Goal: Contribute content: Contribute content

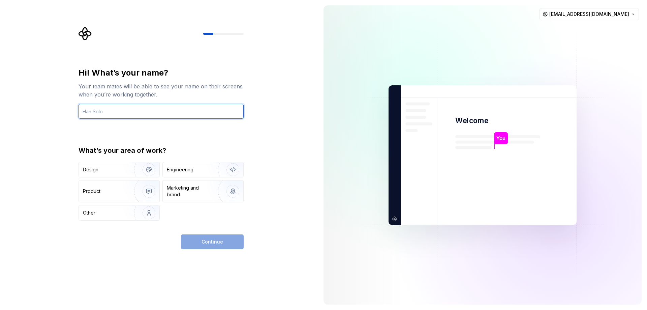
click at [94, 110] on input "text" at bounding box center [161, 111] width 165 height 15
type input "[PERSON_NAME] Thu"
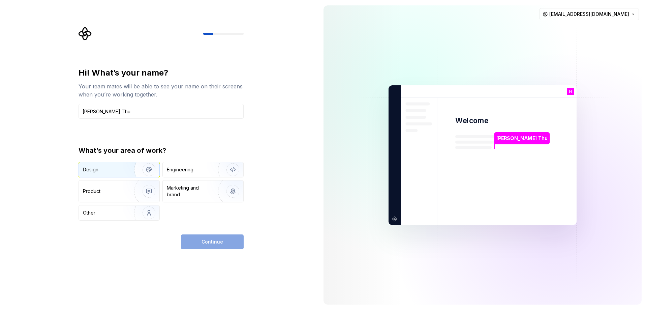
click at [109, 172] on div "Design" at bounding box center [104, 169] width 42 height 7
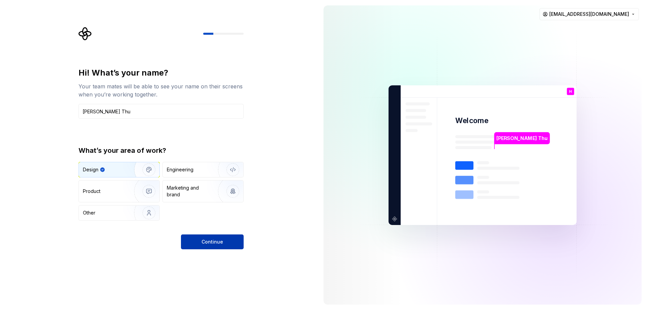
click at [212, 247] on button "Continue" at bounding box center [212, 241] width 63 height 15
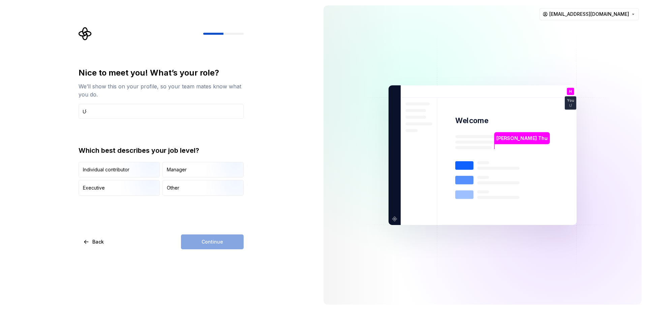
type input "Ư"
type input "Web Design"
click at [178, 187] on div "Other" at bounding box center [173, 187] width 12 height 7
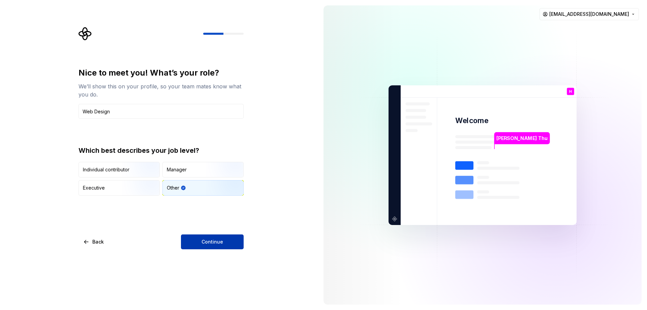
click at [208, 244] on span "Continue" at bounding box center [213, 241] width 22 height 7
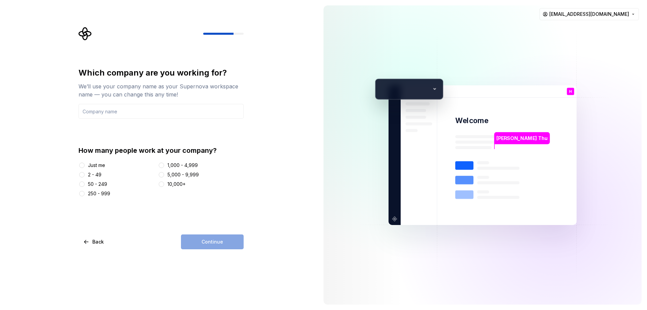
click at [93, 161] on div "How many people work at your company? Just me 2 - 49 50 - 249 250 - 999 1,000 -…" at bounding box center [161, 171] width 165 height 51
click at [96, 164] on div "Just me" at bounding box center [96, 165] width 17 height 7
click at [85, 164] on button "Just me" at bounding box center [81, 164] width 5 height 5
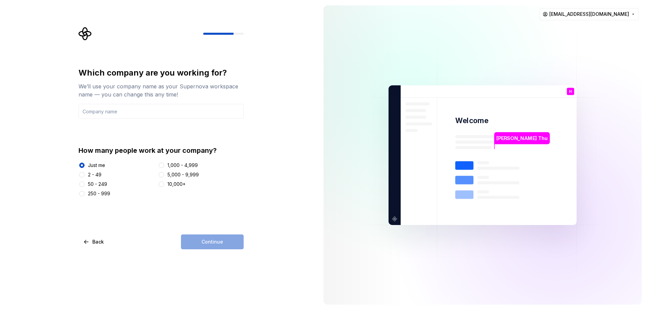
click at [206, 238] on div "Continue" at bounding box center [212, 241] width 63 height 15
click at [107, 113] on input "text" at bounding box center [161, 111] width 165 height 15
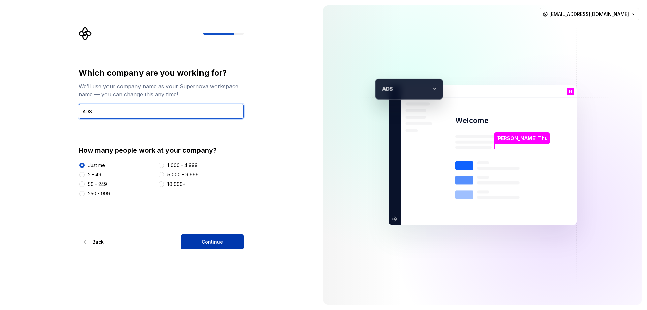
type input "ADS"
click at [219, 242] on span "Continue" at bounding box center [213, 241] width 22 height 7
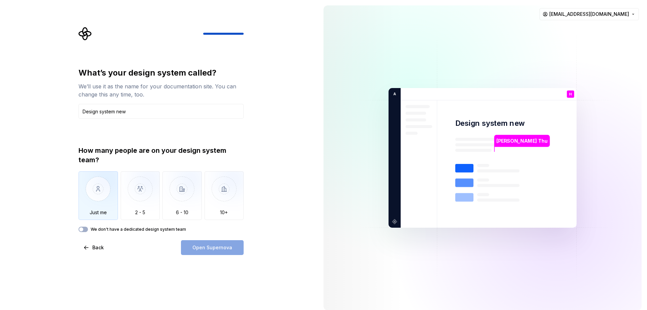
type input "Design system new"
click at [113, 210] on img "button" at bounding box center [98, 193] width 39 height 45
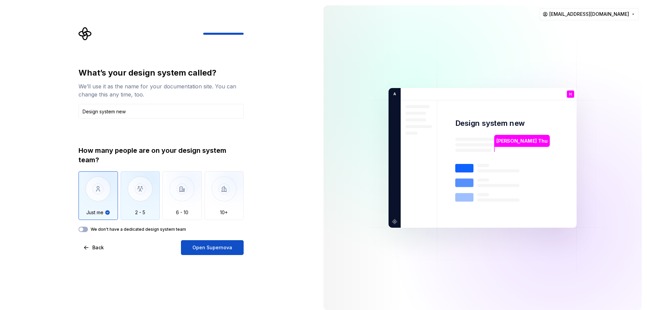
click at [136, 212] on img "button" at bounding box center [140, 193] width 39 height 45
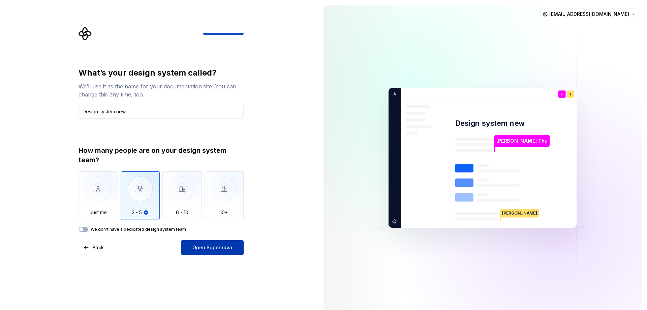
click at [212, 246] on span "Open Supernova" at bounding box center [212, 247] width 40 height 7
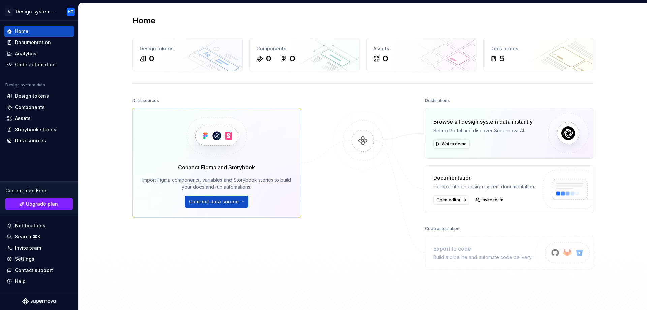
click at [206, 272] on div "Data sources Connect Figma and Storybook Import Figma components, variables and…" at bounding box center [216, 189] width 169 height 186
click at [28, 98] on div "Design tokens" at bounding box center [32, 96] width 34 height 7
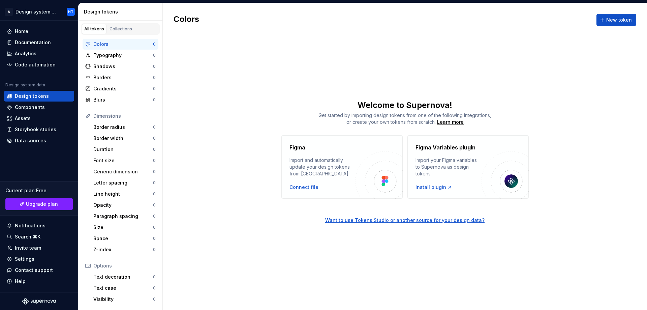
click at [238, 93] on div "Colors New token Welcome to Supernova! Get started by importing design tokens f…" at bounding box center [405, 156] width 484 height 307
click at [107, 43] on div "Colors" at bounding box center [123, 44] width 60 height 7
click at [310, 188] on div "Connect file" at bounding box center [303, 187] width 29 height 7
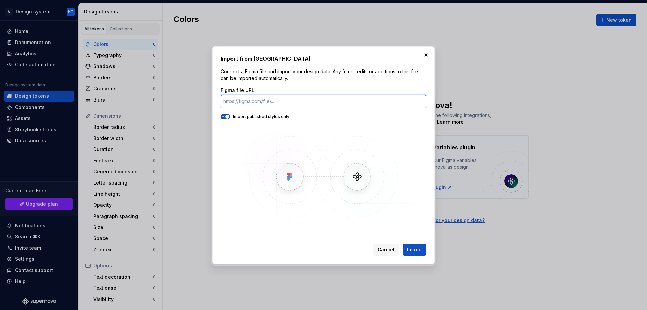
paste input "[URL][DOMAIN_NAME]"
type input "[URL][DOMAIN_NAME]"
click at [420, 253] on button "Import" at bounding box center [415, 249] width 24 height 12
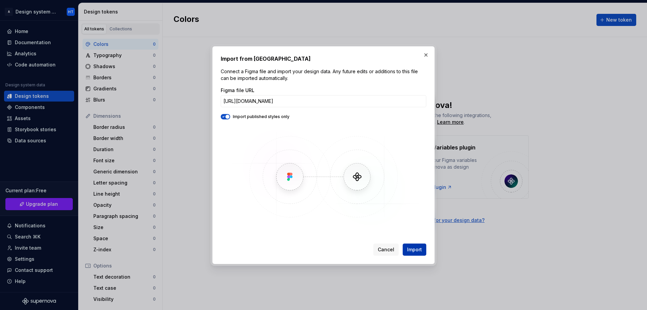
click at [413, 251] on span "Import" at bounding box center [414, 249] width 15 height 7
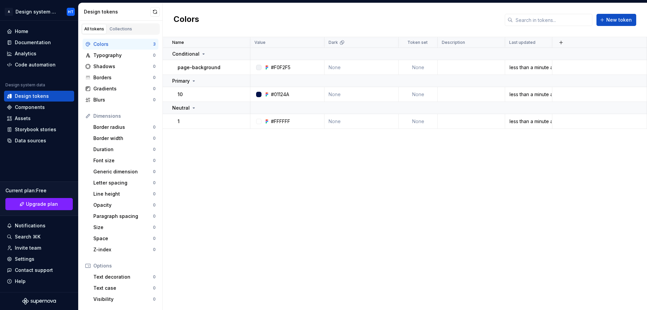
click at [237, 184] on div "Name Value Dark Token set Description Last updated Conditional page-background …" at bounding box center [405, 173] width 484 height 273
click at [111, 55] on div "Typography" at bounding box center [123, 55] width 60 height 7
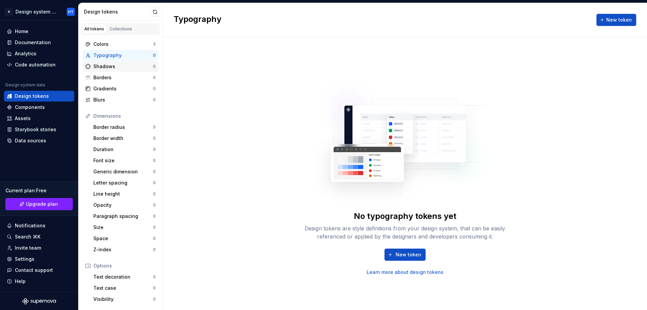
click at [112, 66] on div "Shadows" at bounding box center [123, 66] width 60 height 7
click at [104, 45] on div "Colors" at bounding box center [123, 44] width 60 height 7
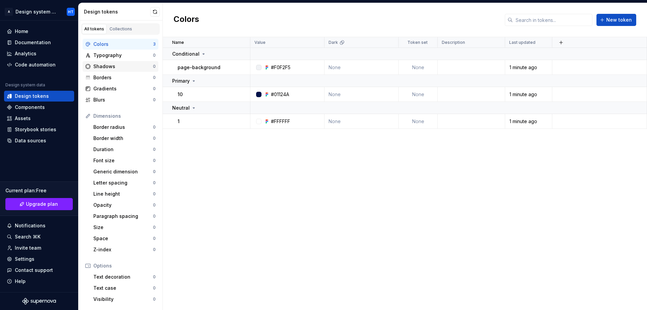
click at [106, 68] on div "Shadows" at bounding box center [123, 66] width 60 height 7
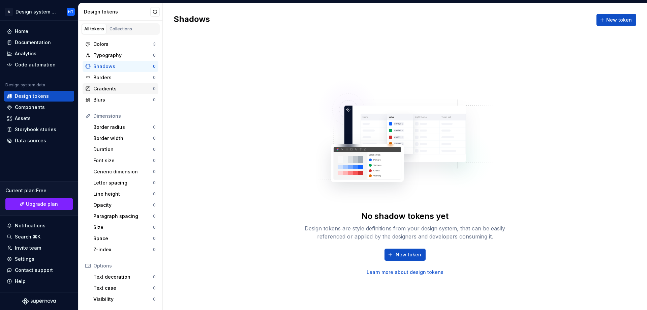
click at [106, 93] on div "Gradients 0" at bounding box center [121, 88] width 76 height 11
click at [104, 101] on div "Blurs" at bounding box center [123, 99] width 60 height 7
click at [103, 40] on div "Colors 3" at bounding box center [121, 44] width 76 height 11
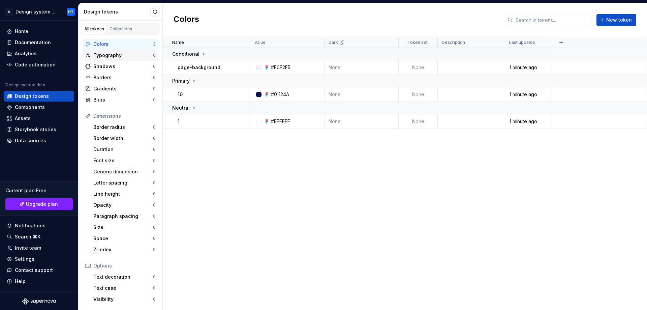
click at [109, 53] on div "Typography" at bounding box center [123, 55] width 60 height 7
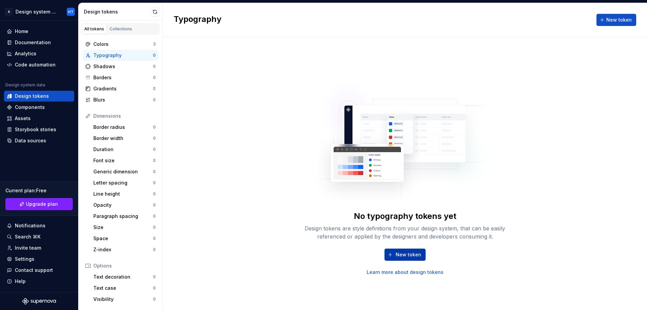
click at [393, 253] on button "New token" at bounding box center [405, 254] width 41 height 12
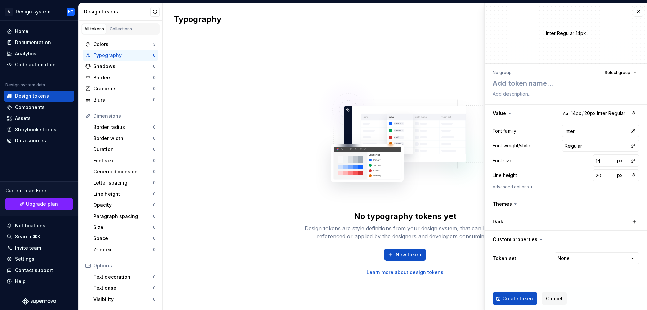
type textarea "*"
type textarea "H"
type textarea "*"
type textarea "H1"
type textarea "*"
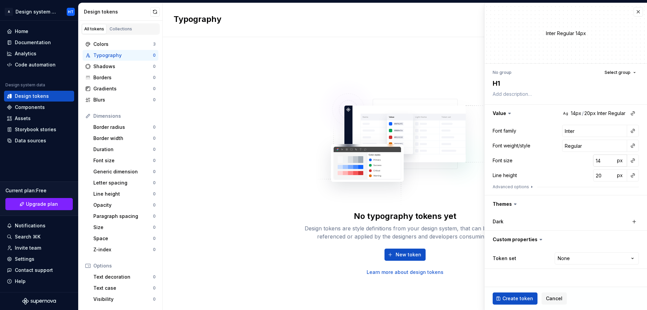
type textarea "H1"
click at [602, 162] on input "14" at bounding box center [604, 160] width 22 height 12
type input "2"
type textarea "*"
type input "24"
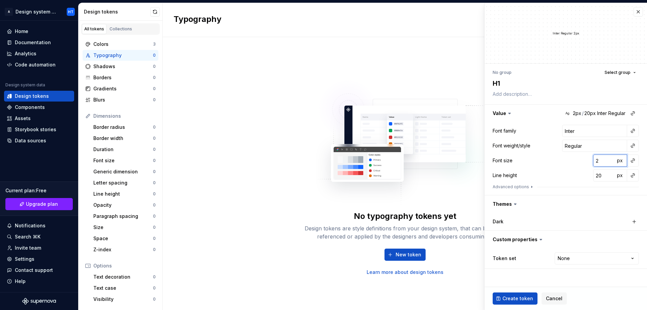
type textarea "*"
type input "24"
click at [504, 222] on div "Dark" at bounding box center [526, 221] width 67 height 7
click at [515, 298] on span "Create token" at bounding box center [517, 298] width 31 height 7
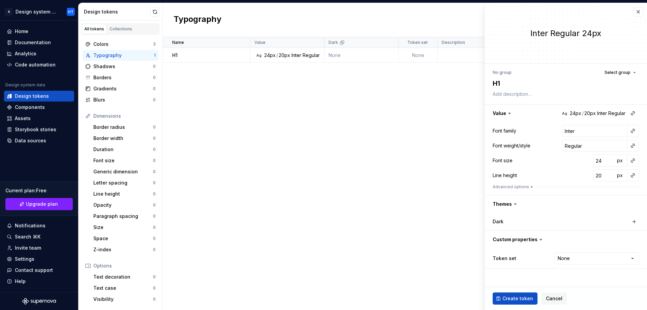
type textarea "*"
type input "14"
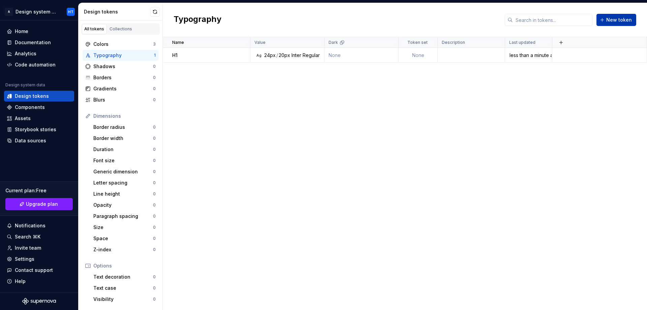
click at [613, 17] on span "New token" at bounding box center [619, 20] width 26 height 7
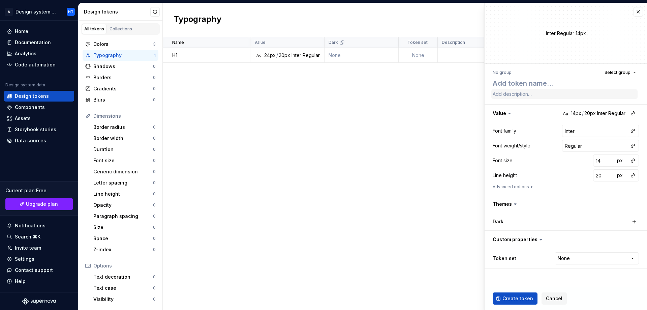
type textarea "*"
type textarea "H"
type textarea "*"
type textarea "H2"
type textarea "*"
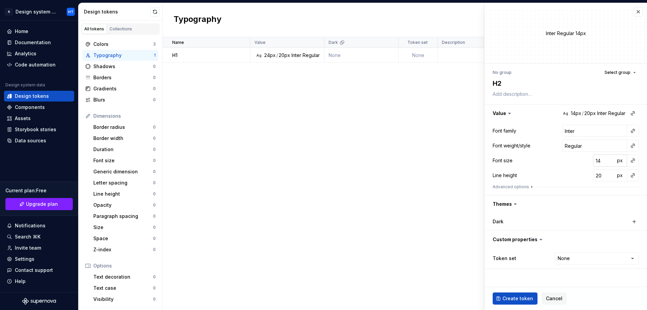
type input "13"
type textarea "*"
type input "12"
click at [607, 162] on input "12" at bounding box center [604, 160] width 22 height 12
drag, startPoint x: 603, startPoint y: 159, endPoint x: 589, endPoint y: 161, distance: 13.5
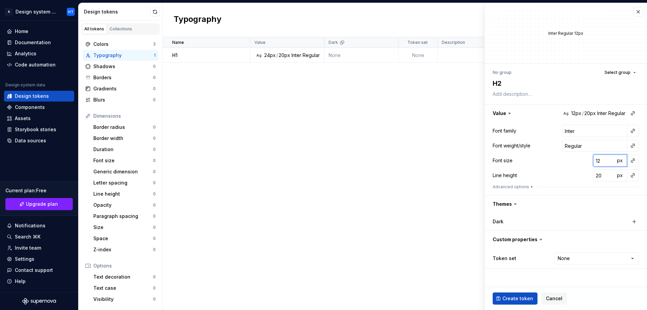
click at [589, 161] on div "Font size 12 px" at bounding box center [566, 160] width 146 height 12
type textarea "*"
type input "2"
type textarea "*"
type input "20"
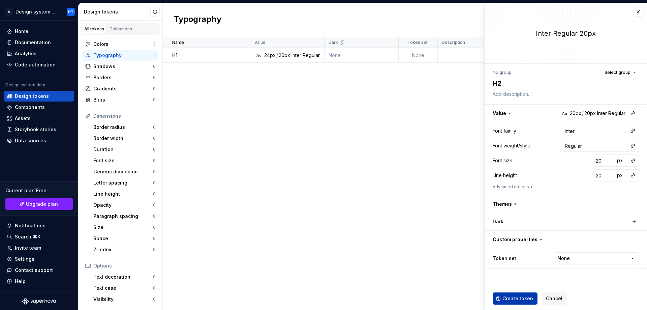
click at [513, 299] on span "Create token" at bounding box center [517, 298] width 31 height 7
type textarea "*"
type input "14"
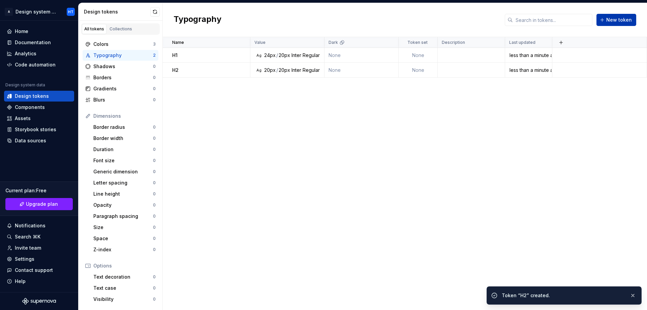
click at [613, 20] on span "New token" at bounding box center [619, 20] width 26 height 7
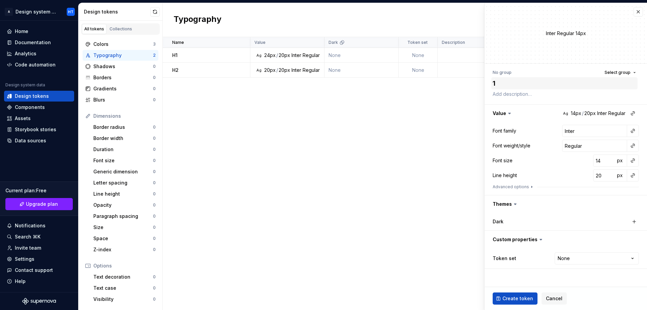
type textarea "*"
type textarea "1"
type textarea "*"
type textarea "18"
click at [537, 86] on textarea "18" at bounding box center [564, 83] width 146 height 12
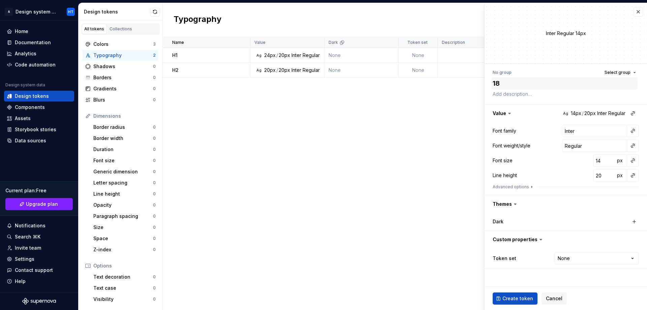
click at [537, 86] on textarea "18" at bounding box center [564, 83] width 146 height 12
type textarea "*"
type textarea "H"
type textarea "*"
type textarea "H3"
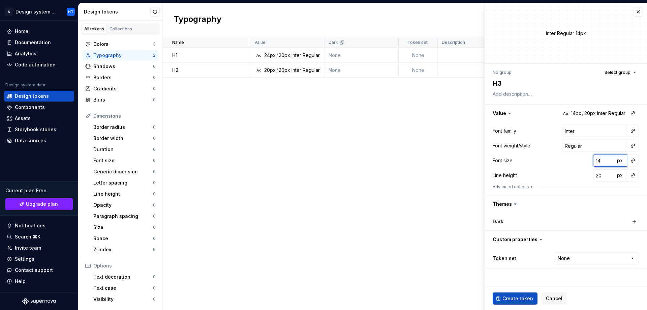
click at [599, 159] on input "14" at bounding box center [604, 160] width 22 height 12
type textarea "*"
type input "1"
type textarea "*"
type input "18"
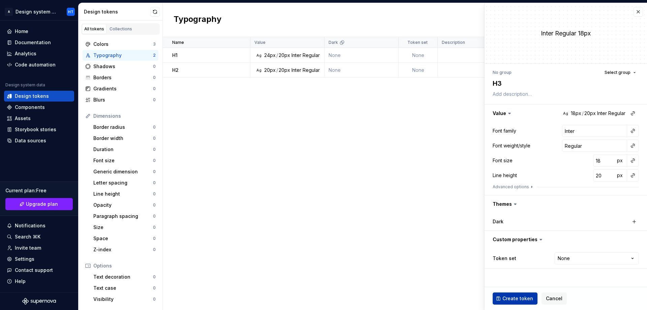
click at [520, 298] on span "Create token" at bounding box center [517, 298] width 31 height 7
type textarea "*"
type input "14"
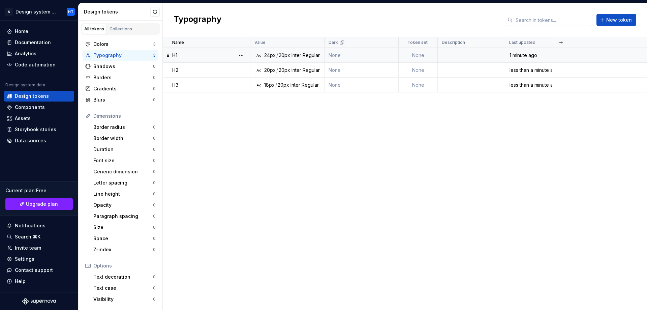
click at [173, 55] on p "H1" at bounding box center [174, 55] width 5 height 7
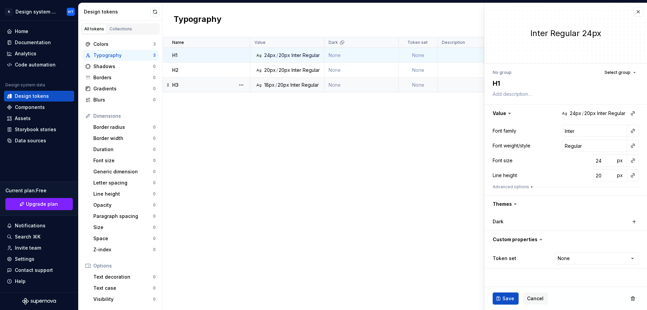
type textarea "*"
type input "1"
click at [611, 173] on input "1" at bounding box center [604, 175] width 22 height 12
drag, startPoint x: 599, startPoint y: 177, endPoint x: 594, endPoint y: 177, distance: 4.7
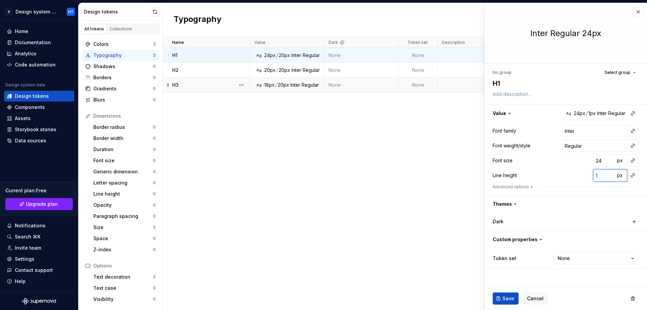
click at [594, 177] on input "1" at bounding box center [604, 175] width 22 height 12
type textarea "*"
type input "2"
type textarea "*"
type input "24"
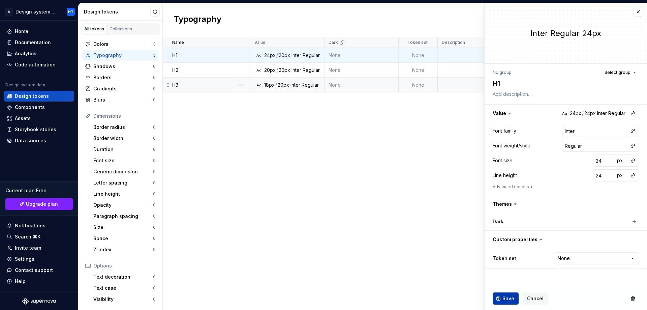
click at [510, 298] on span "Save" at bounding box center [508, 298] width 12 height 7
click at [282, 71] on div "20px" at bounding box center [284, 70] width 11 height 7
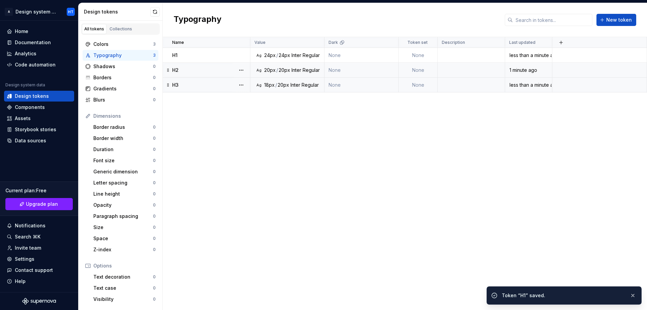
click at [176, 67] on p "H2" at bounding box center [175, 70] width 6 height 7
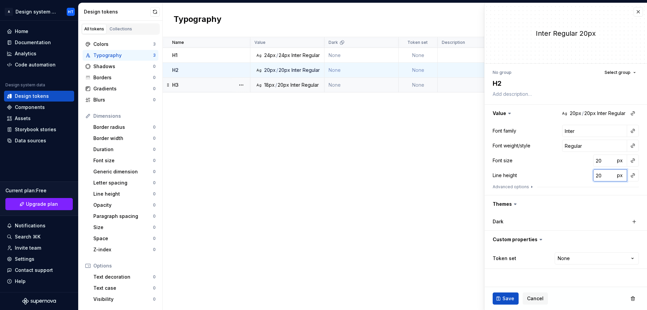
type textarea "*"
type input "24"
type textarea "*"
type input "24"
click at [499, 295] on button "Save" at bounding box center [506, 298] width 26 height 12
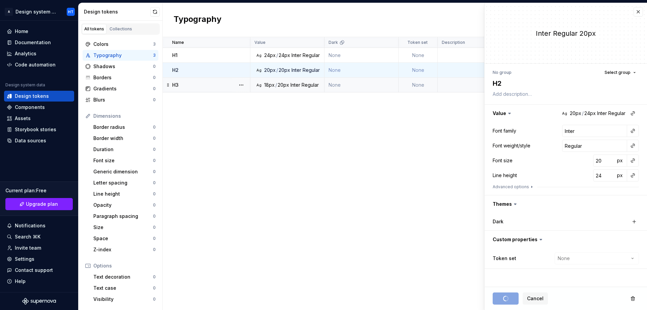
click at [175, 86] on p "H3" at bounding box center [175, 85] width 6 height 7
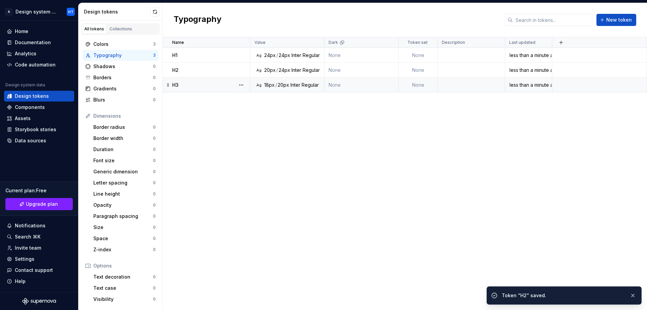
click at [169, 85] on icon at bounding box center [167, 84] width 5 height 5
click at [174, 86] on p "H3" at bounding box center [175, 85] width 6 height 7
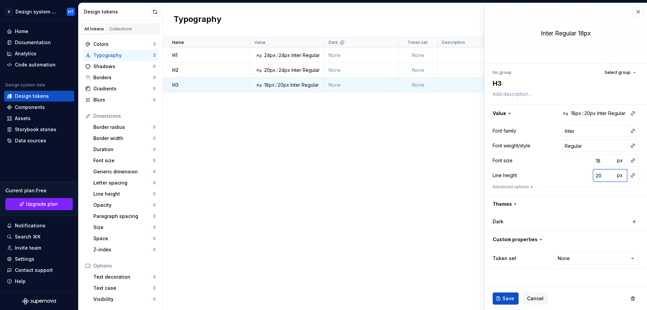
type textarea "*"
type input "24"
type textarea "*"
type input "24"
click at [497, 302] on button "Save" at bounding box center [506, 298] width 26 height 12
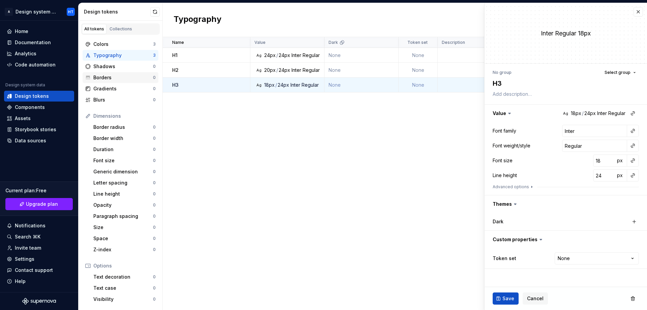
type textarea "*"
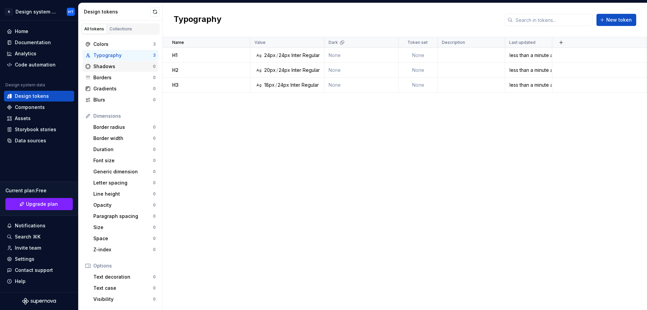
click at [98, 64] on div "Shadows" at bounding box center [123, 66] width 60 height 7
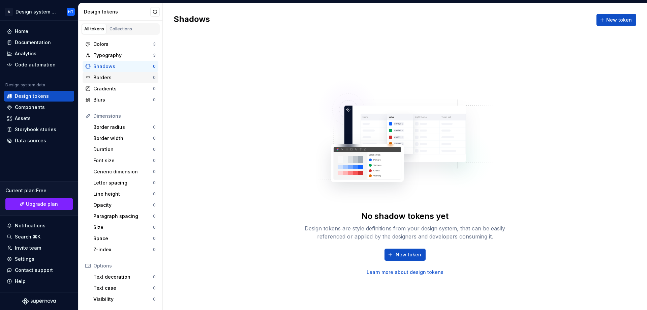
click at [106, 73] on div "Borders 0" at bounding box center [121, 77] width 76 height 11
click at [106, 52] on div "Typography 3" at bounding box center [121, 55] width 76 height 11
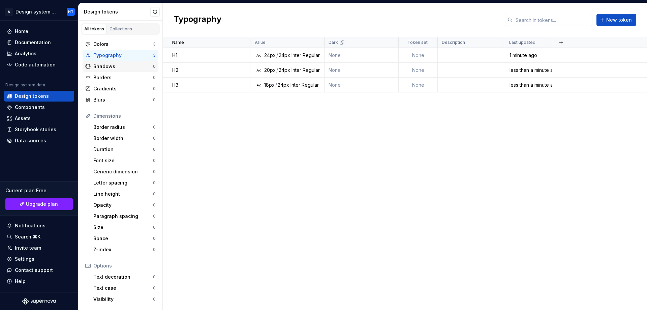
click at [108, 66] on div "Shadows" at bounding box center [123, 66] width 60 height 7
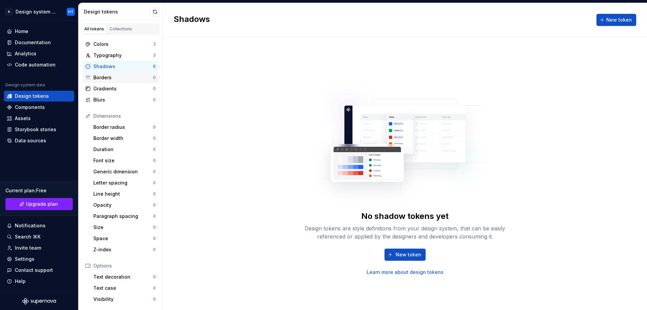
click at [105, 79] on div "Borders" at bounding box center [123, 77] width 60 height 7
click at [105, 90] on div "Gradients" at bounding box center [123, 88] width 60 height 7
click at [105, 102] on div "Blurs" at bounding box center [123, 99] width 60 height 7
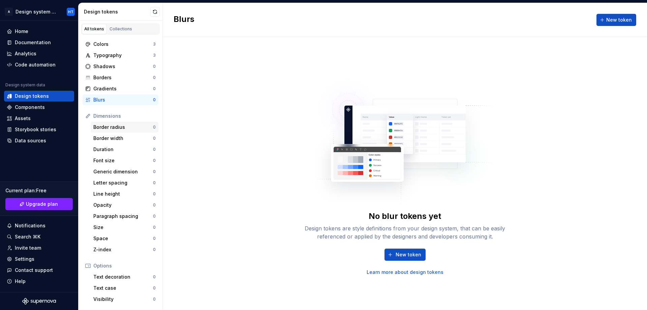
click at [109, 124] on div "Border radius" at bounding box center [123, 127] width 60 height 7
click at [105, 157] on div "Font size" at bounding box center [123, 160] width 60 height 7
click at [30, 103] on div "Components" at bounding box center [39, 107] width 70 height 11
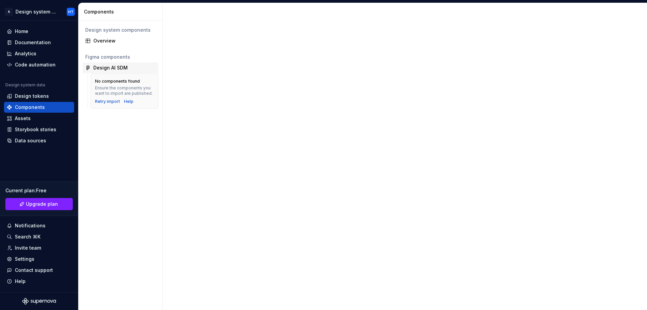
click at [122, 66] on div "Design AI SDM" at bounding box center [110, 67] width 34 height 7
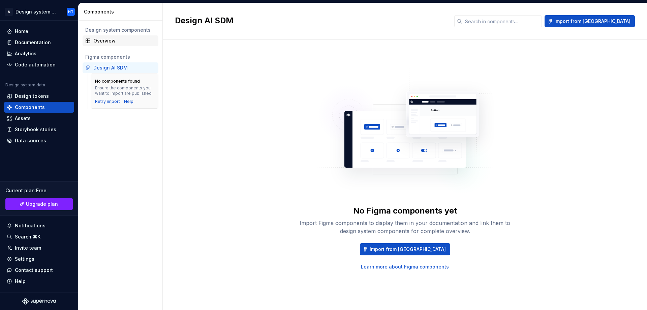
click at [110, 41] on div "Overview" at bounding box center [124, 40] width 62 height 7
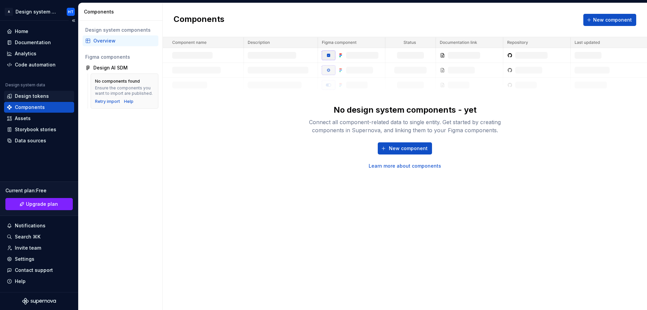
click at [28, 99] on div "Design tokens" at bounding box center [32, 96] width 34 height 7
